Goal: Task Accomplishment & Management: Manage account settings

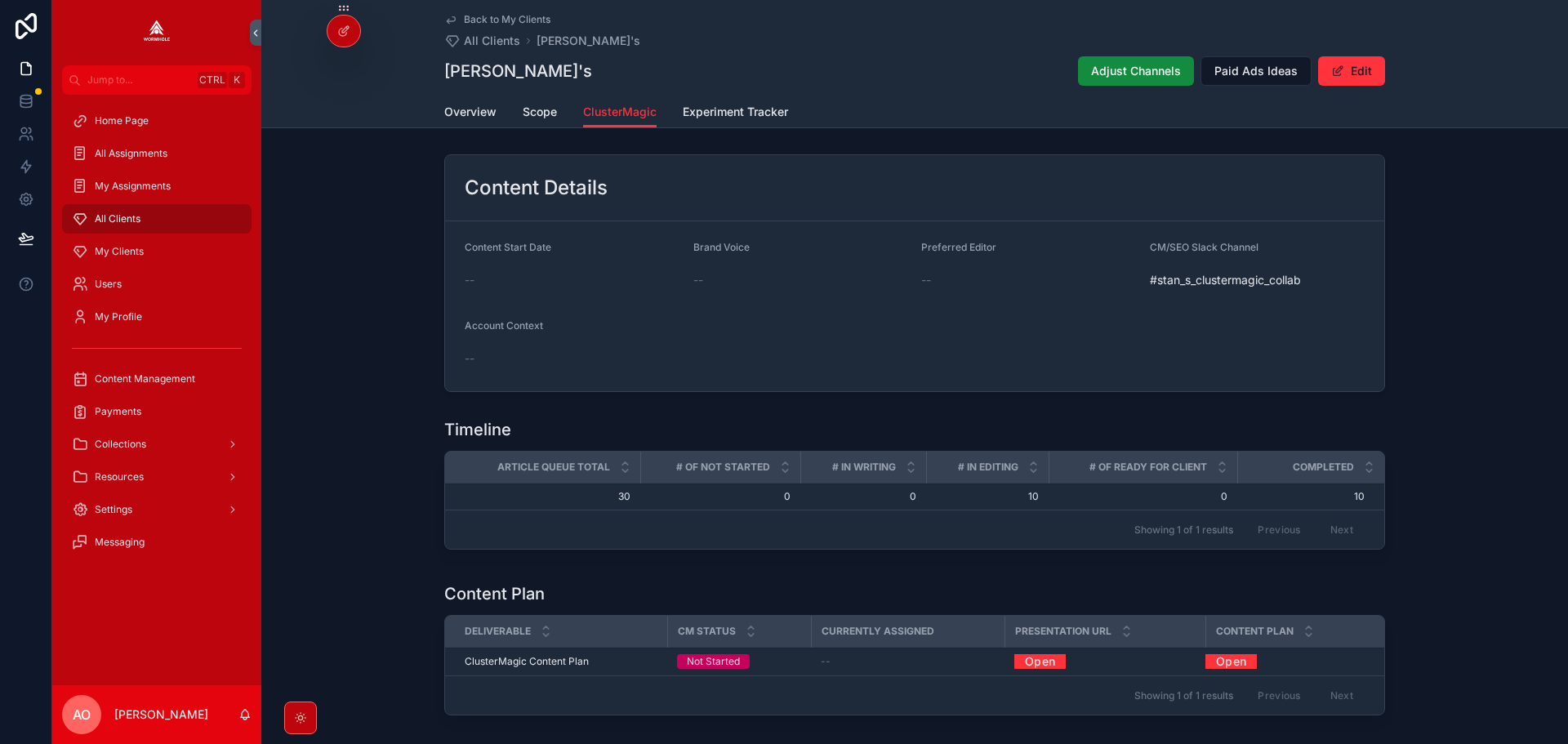
scroll to position [642, 0]
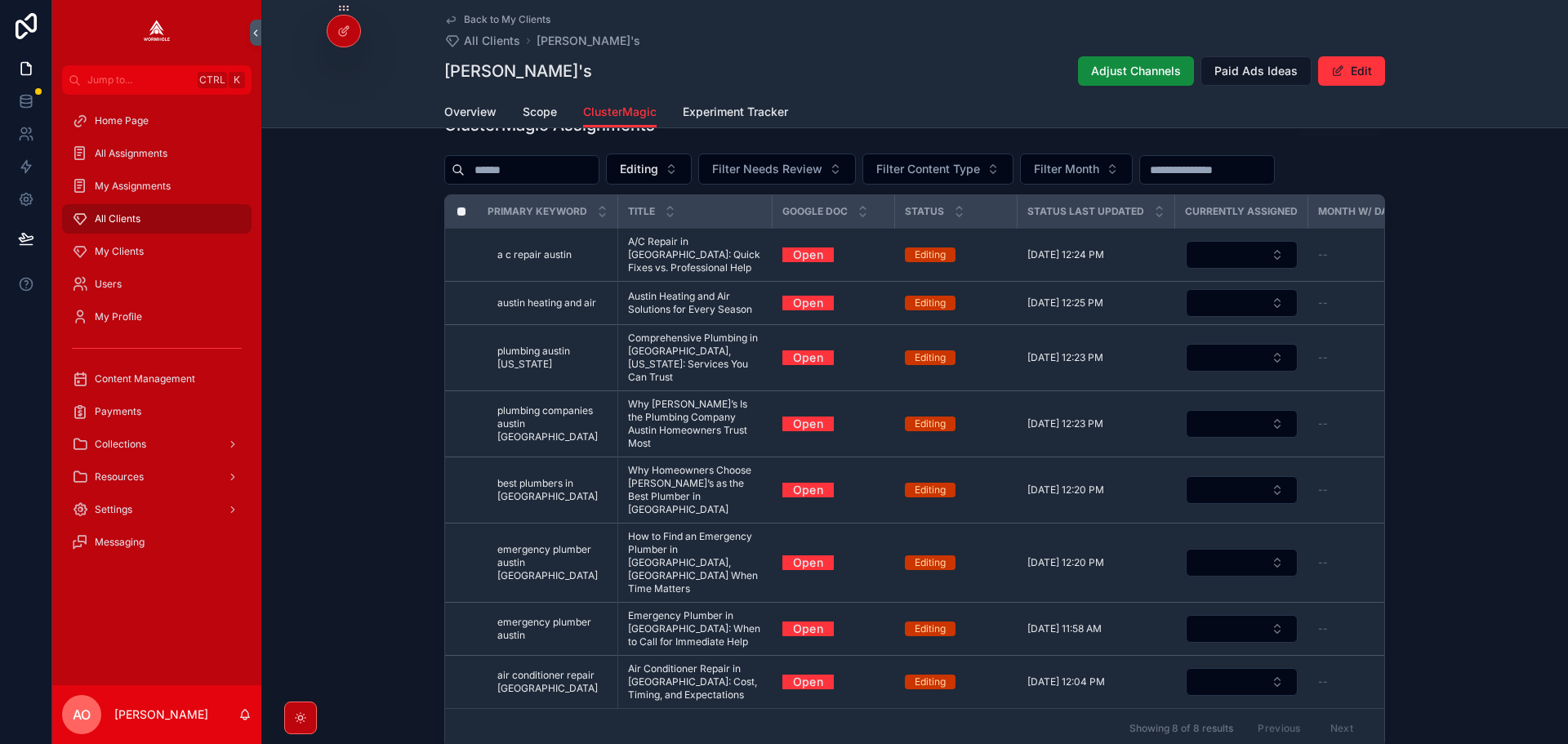
click at [658, 170] on span "Editing" at bounding box center [639, 169] width 39 height 17
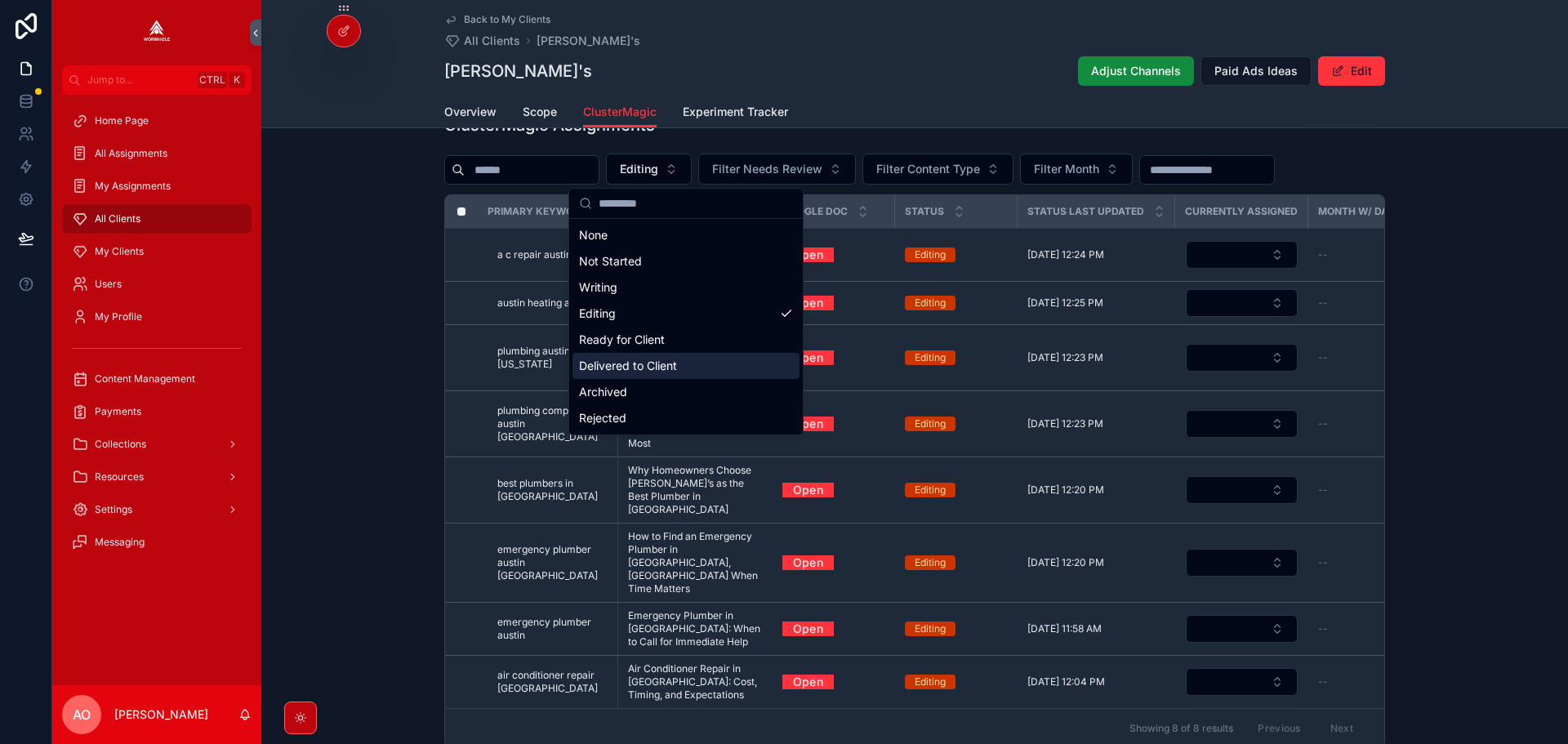
click at [662, 360] on div "Delivered to Client" at bounding box center [685, 366] width 227 height 26
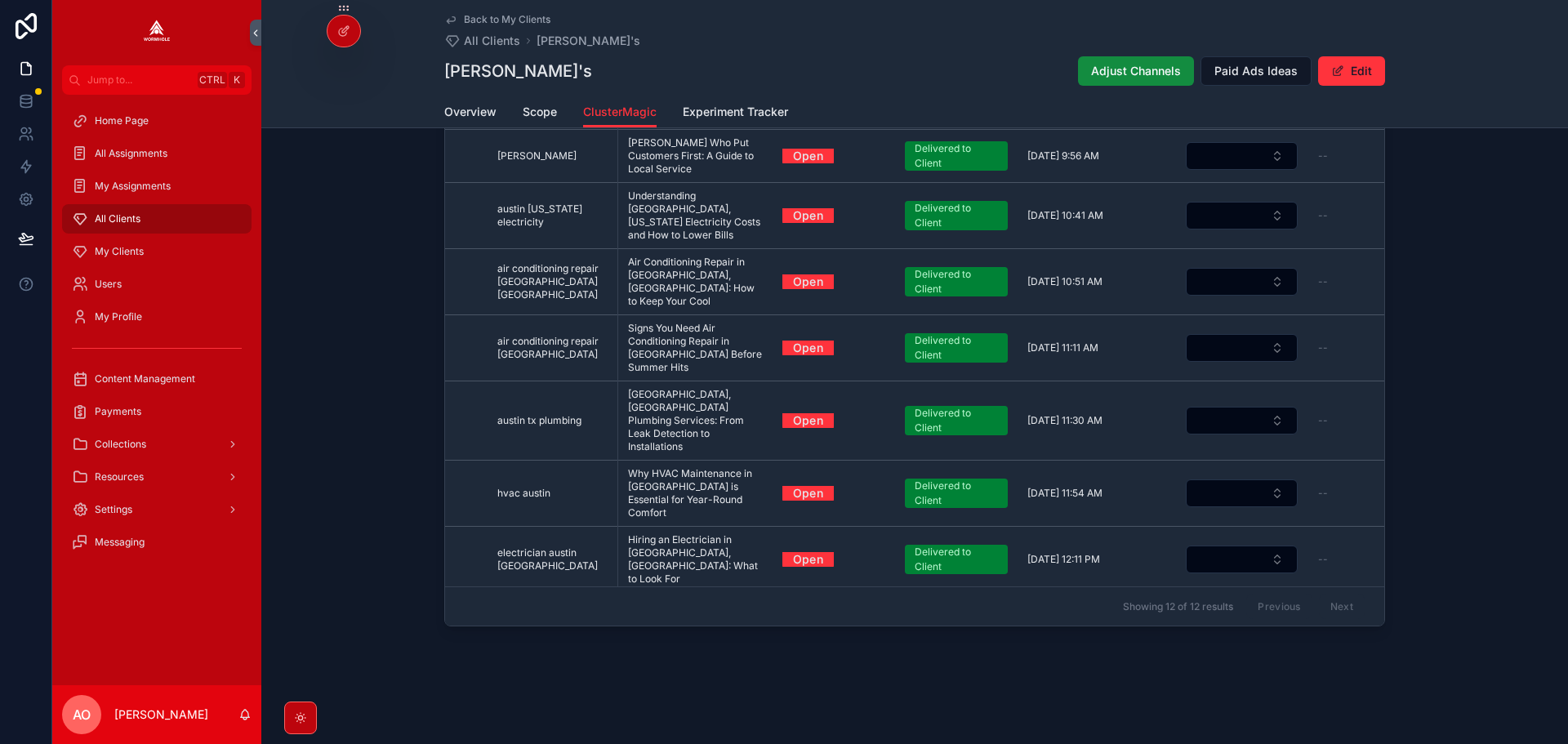
scroll to position [140, 0]
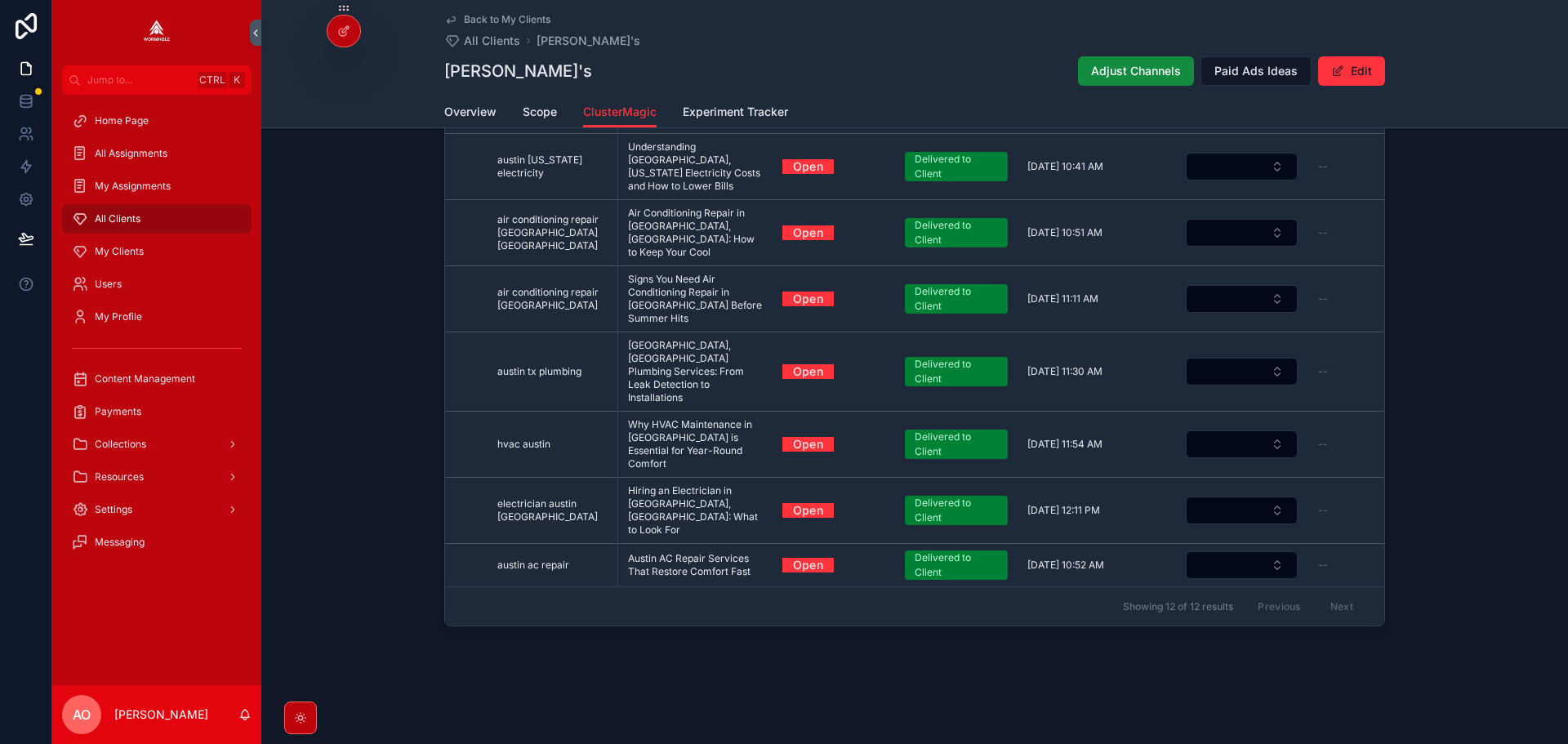
click at [805, 600] on link "Open" at bounding box center [808, 613] width 51 height 26
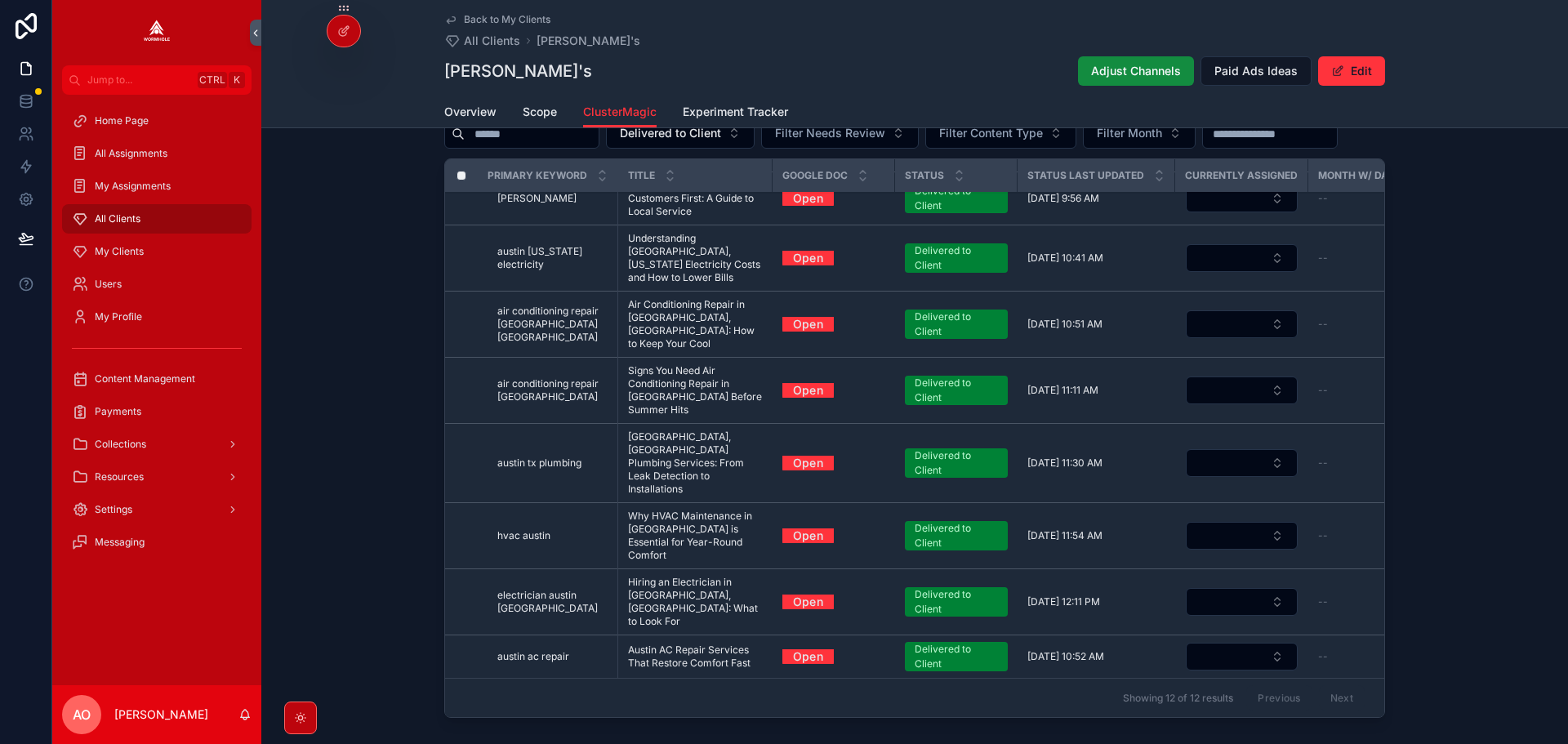
scroll to position [642, 0]
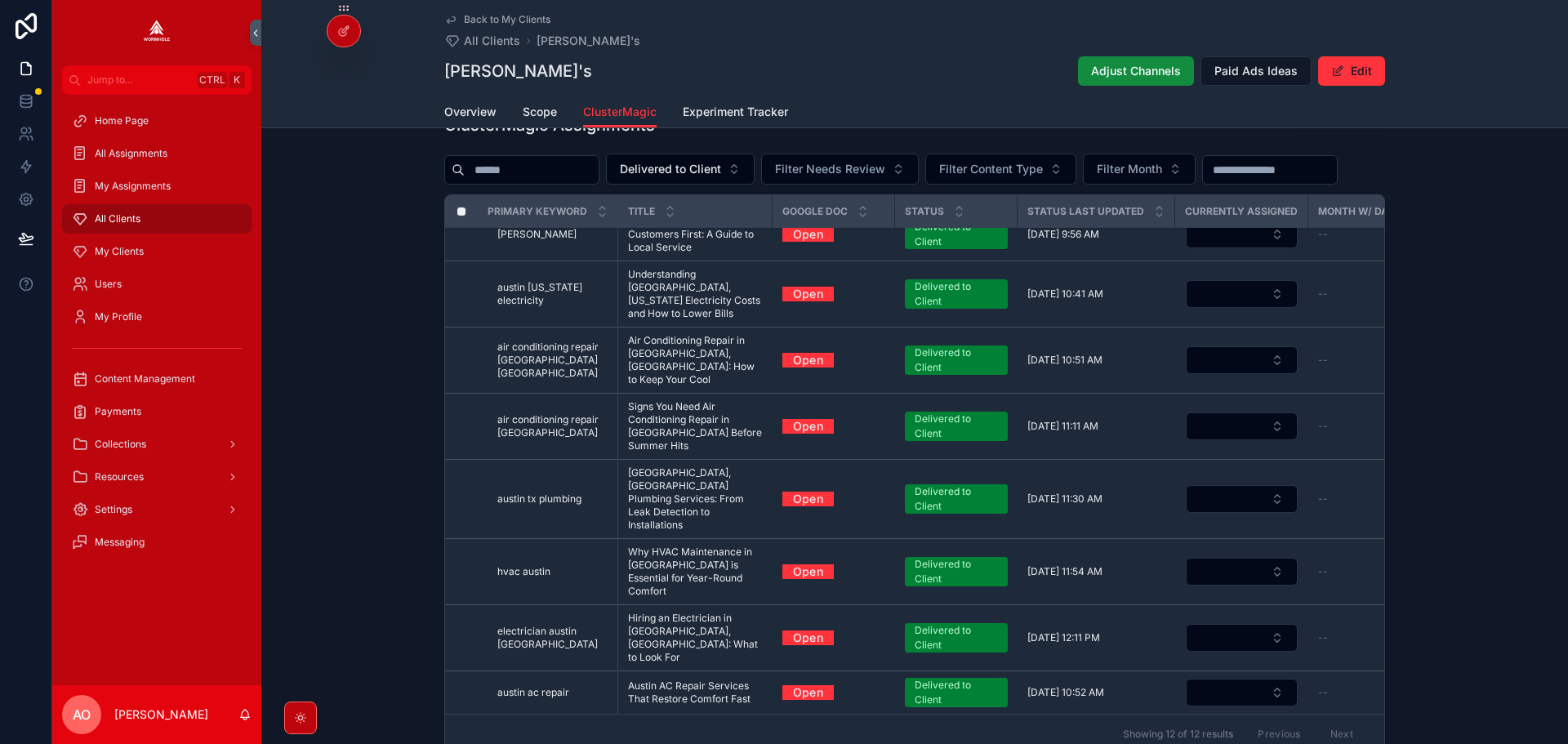
click at [688, 167] on span "Delivered to Client" at bounding box center [671, 169] width 101 height 17
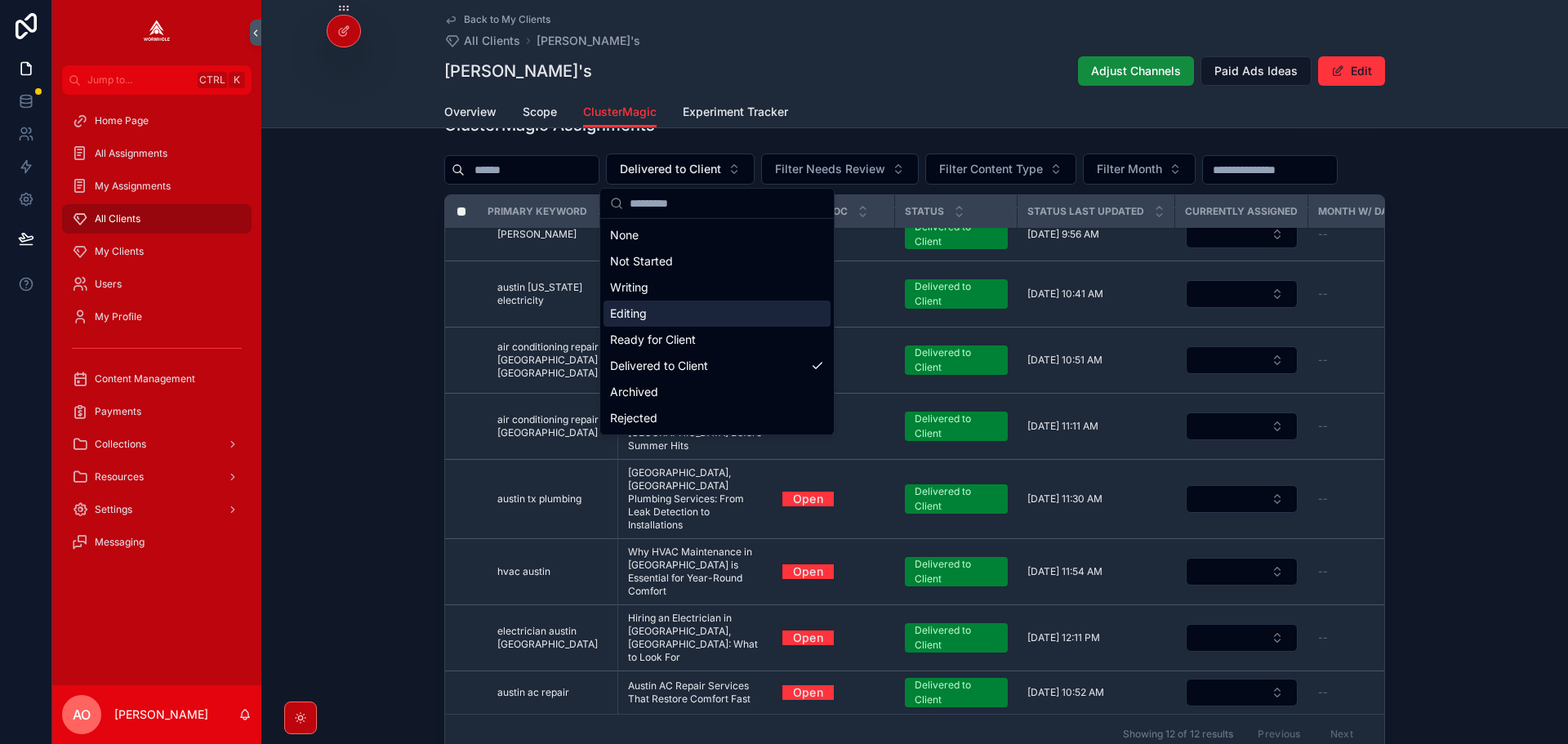
click at [685, 312] on div "Editing" at bounding box center [716, 313] width 227 height 26
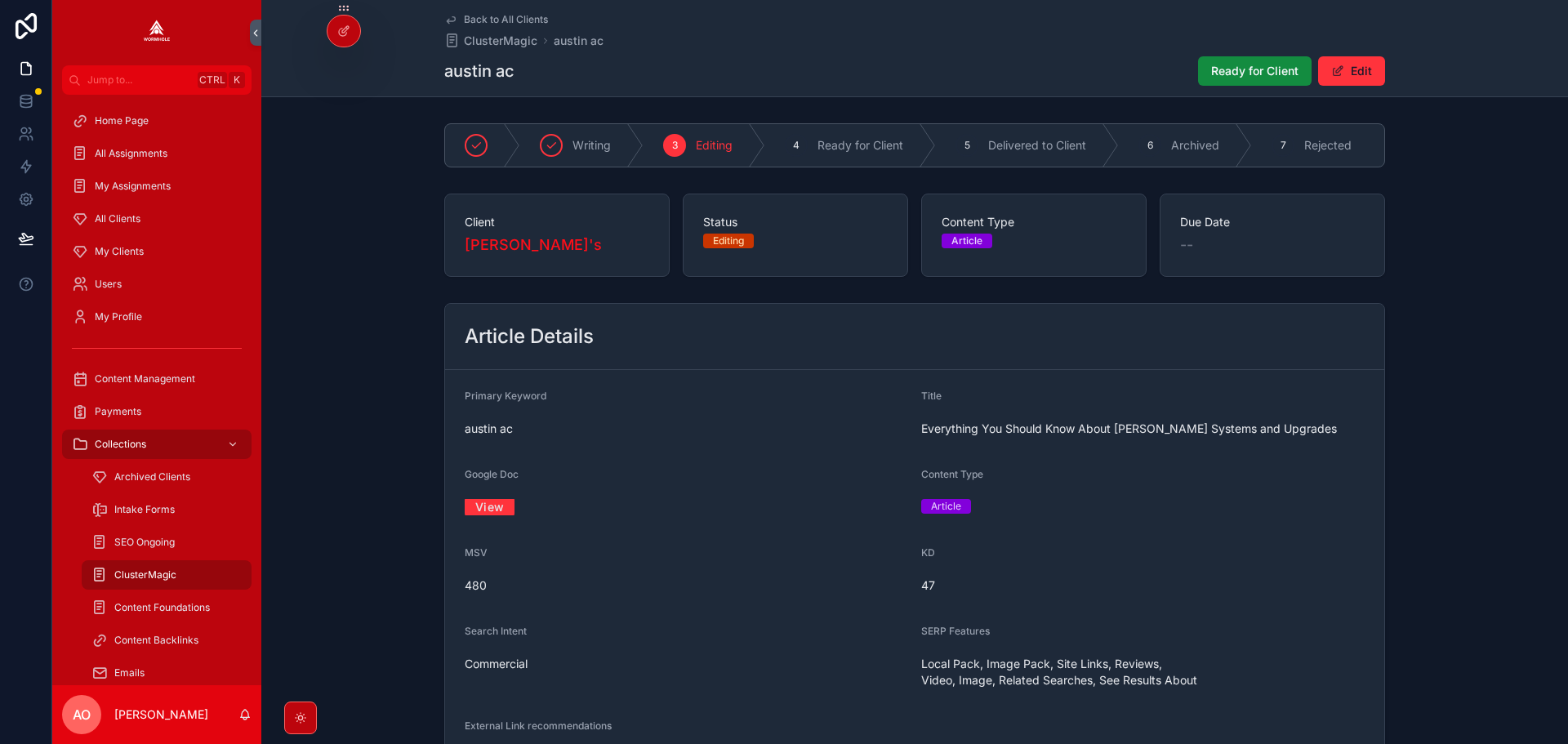
click at [496, 510] on link "View" at bounding box center [490, 507] width 50 height 26
click at [1211, 70] on span "Ready for Client" at bounding box center [1254, 71] width 87 height 17
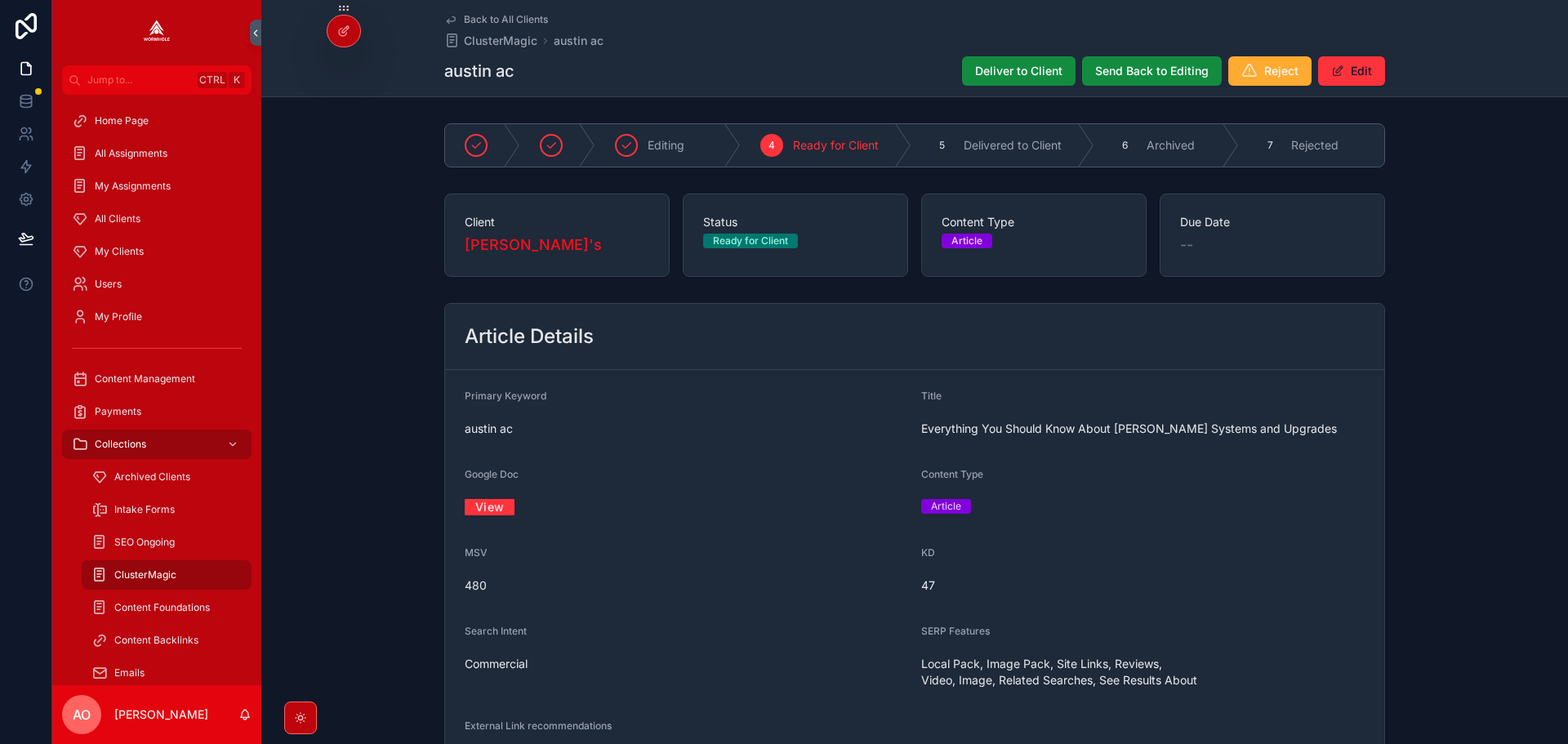
click at [1004, 66] on span "Deliver to Client" at bounding box center [1018, 71] width 87 height 17
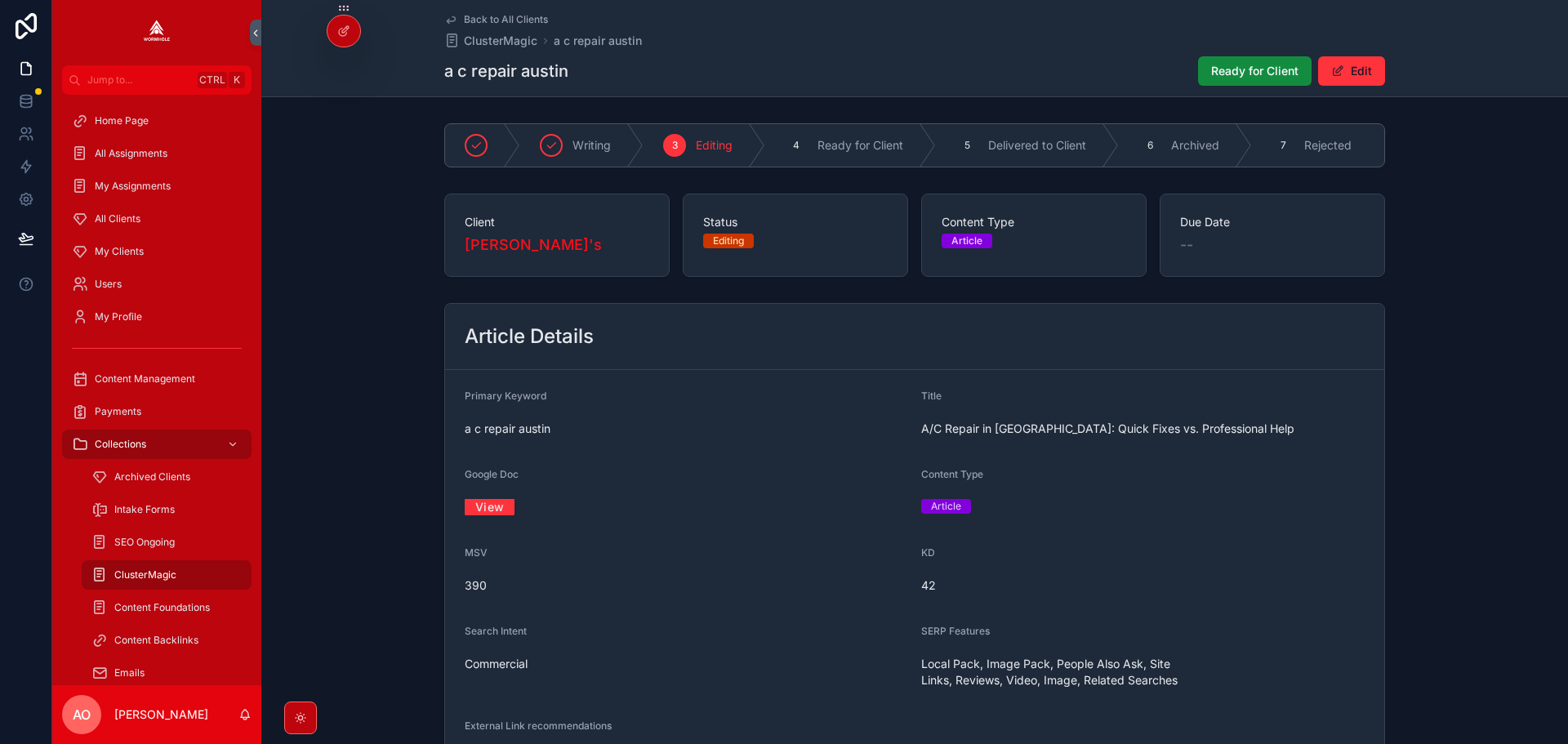
click at [482, 519] on link "View" at bounding box center [490, 507] width 50 height 26
